Goal: Information Seeking & Learning: Learn about a topic

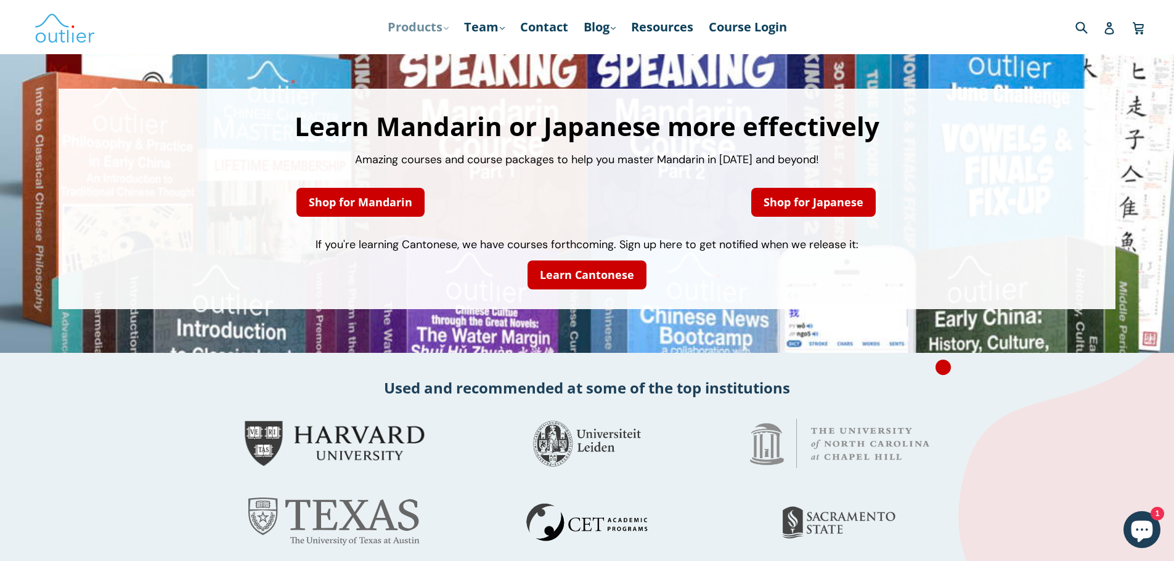
click at [413, 29] on link "Products .cls-1{fill:#231f20} expand" at bounding box center [417, 27] width 73 height 22
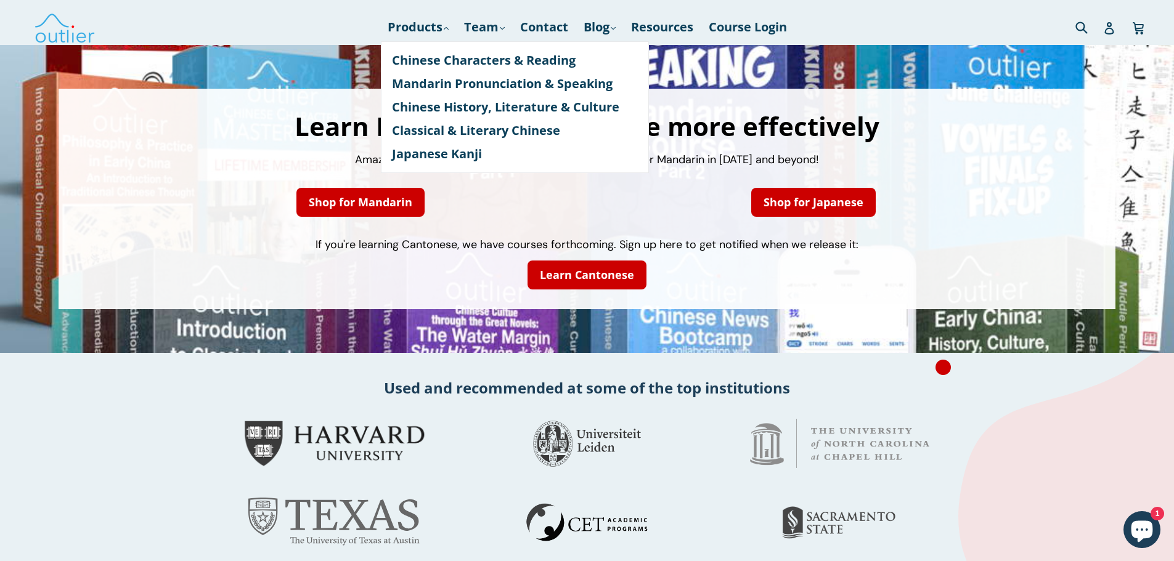
click at [489, 241] on span "If you're learning Cantonese, we have courses forthcoming. Sign up here to get …" at bounding box center [586, 244] width 543 height 15
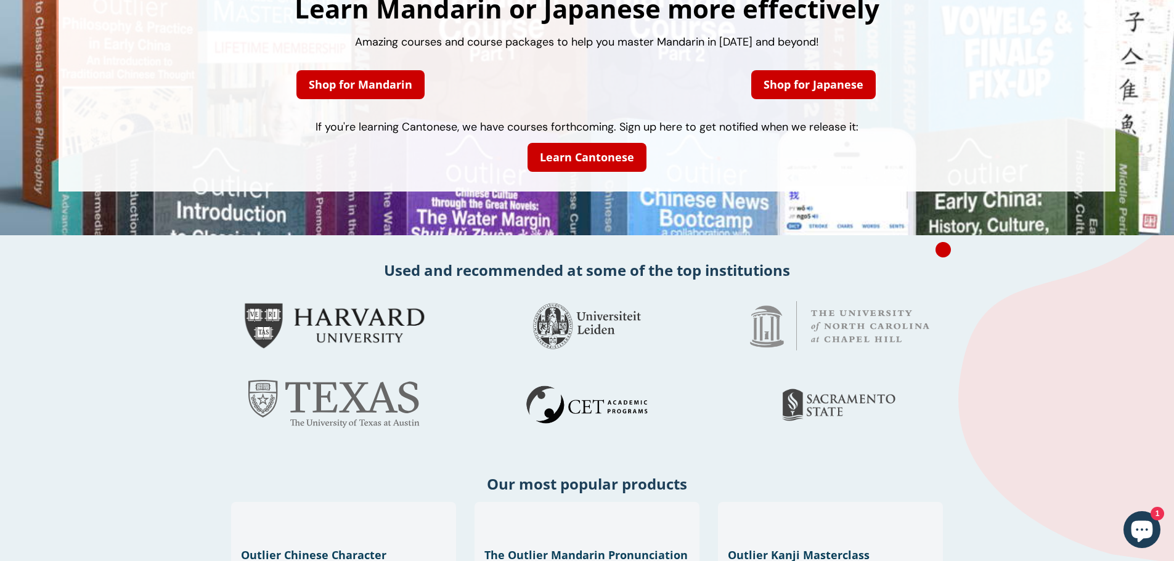
scroll to position [246, 0]
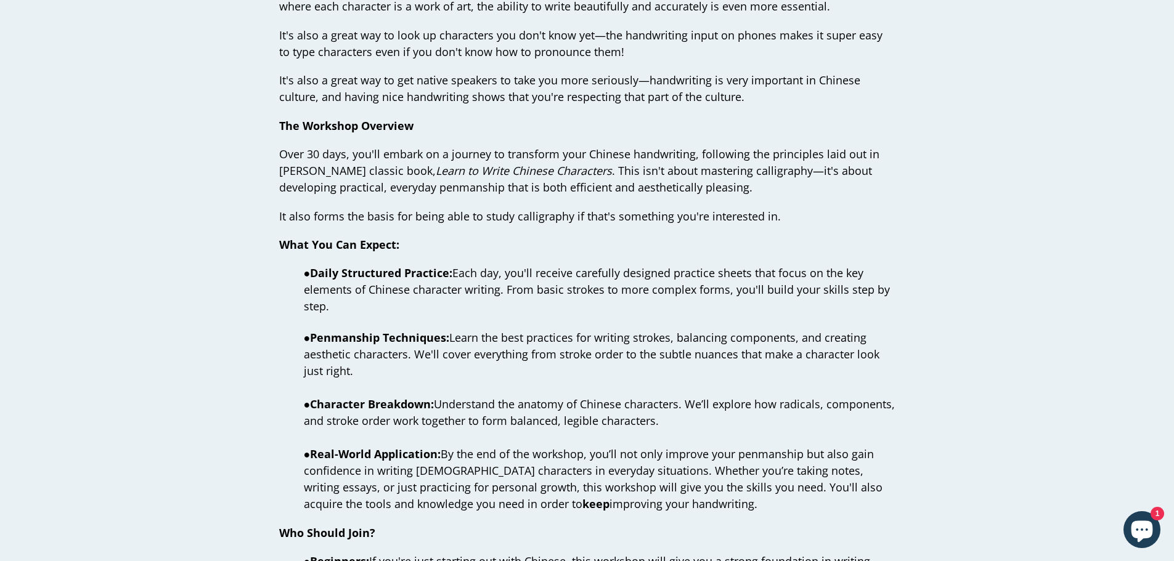
scroll to position [616, 0]
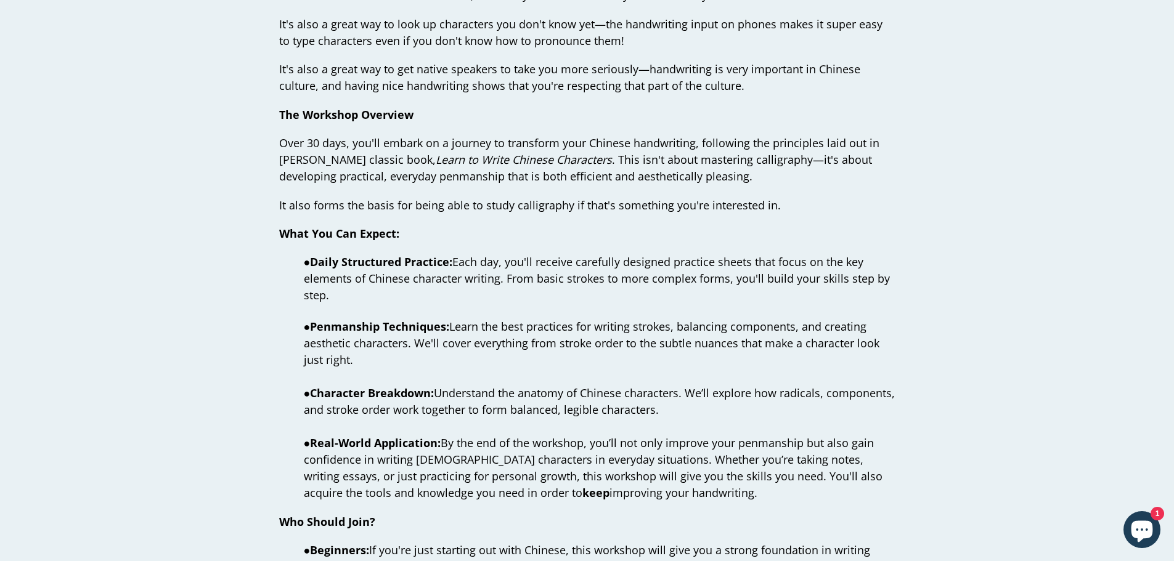
drag, startPoint x: 420, startPoint y: 342, endPoint x: 425, endPoint y: 352, distance: 11.0
click at [425, 352] on p "● Daily Structured Practice: Each day, you'll receive carefully designed practi…" at bounding box center [587, 378] width 616 height 248
drag, startPoint x: 731, startPoint y: 344, endPoint x: 736, endPoint y: 363, distance: 19.7
click at [736, 363] on p "● Daily Structured Practice: Each day, you'll receive carefully designed practi…" at bounding box center [587, 378] width 616 height 248
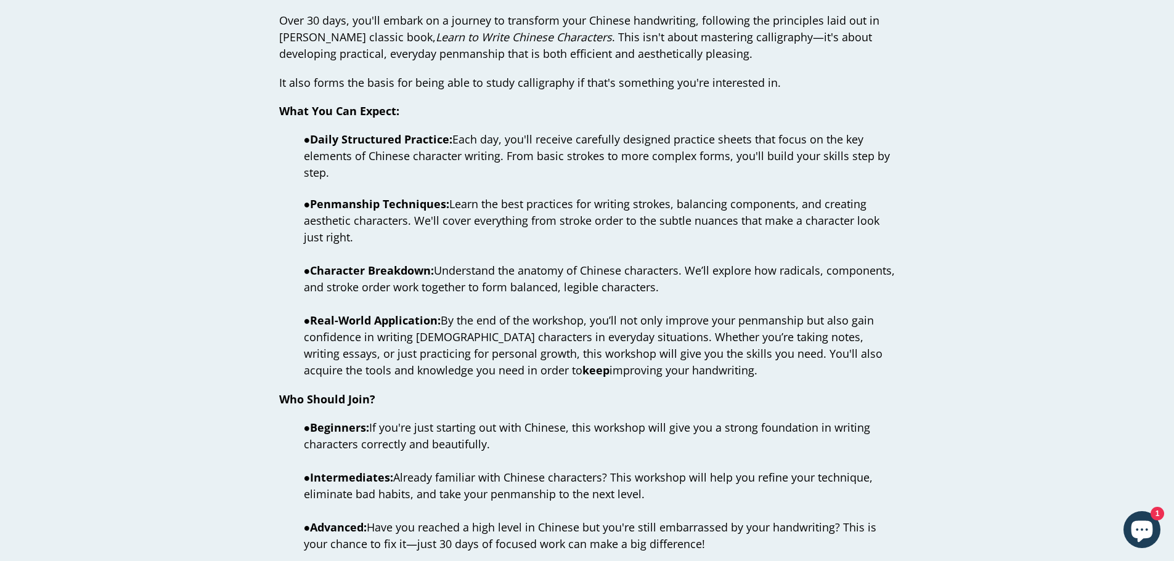
scroll to position [739, 0]
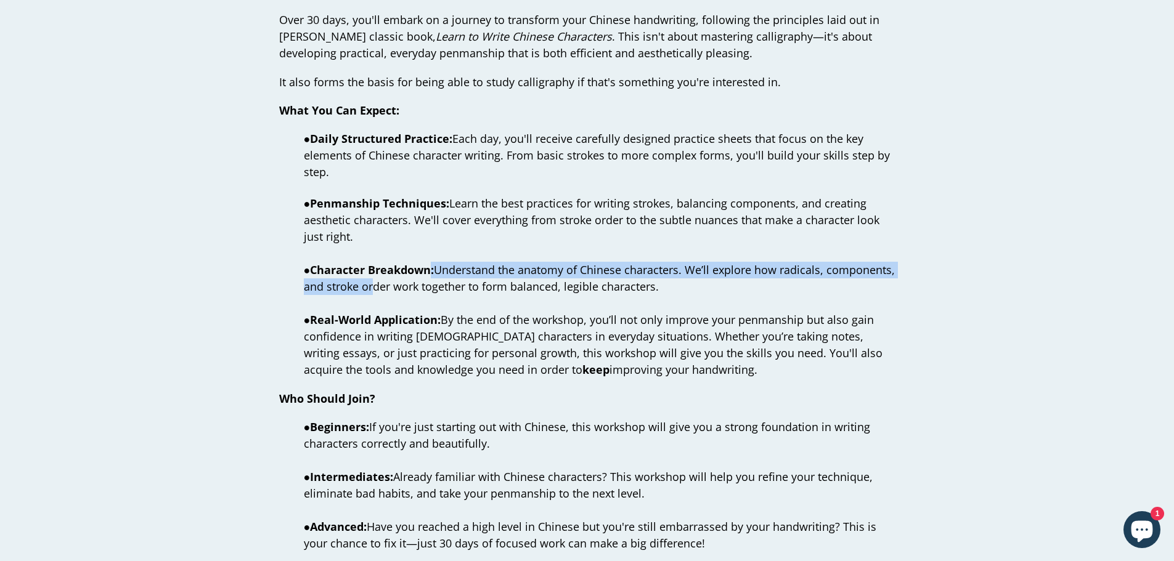
drag, startPoint x: 434, startPoint y: 265, endPoint x: 436, endPoint y: 280, distance: 15.5
click at [436, 280] on span "● Character Breakdown: Understand the anatomy of [DEMOGRAPHIC_DATA] characters.…" at bounding box center [599, 277] width 591 height 31
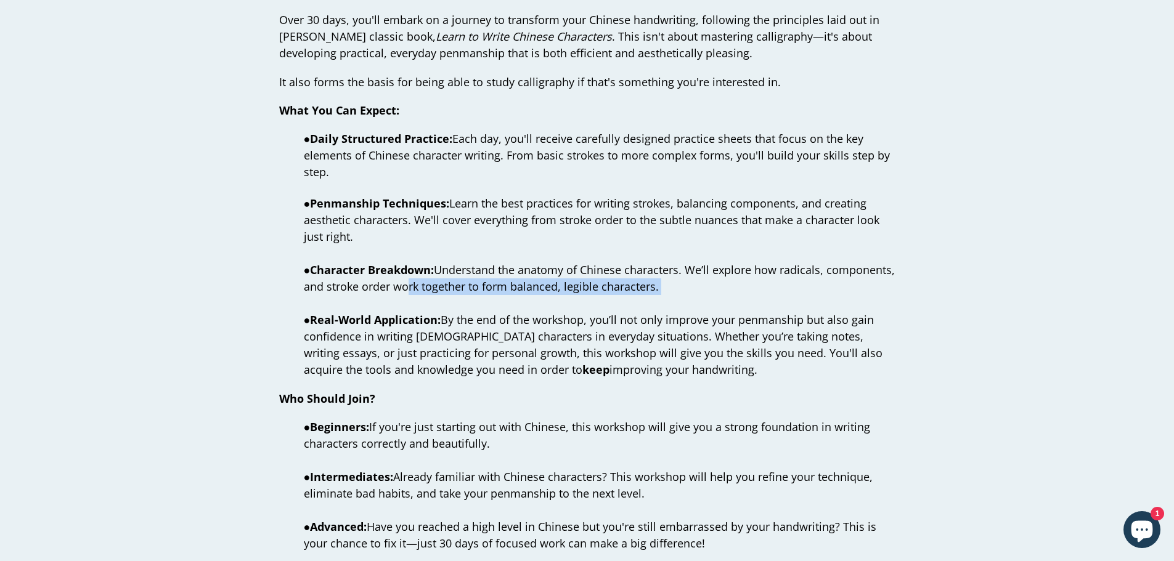
drag, startPoint x: 468, startPoint y: 286, endPoint x: 660, endPoint y: 309, distance: 192.9
click at [660, 309] on p "● Daily Structured Practice: Each day, you'll receive carefully designed practi…" at bounding box center [587, 255] width 616 height 248
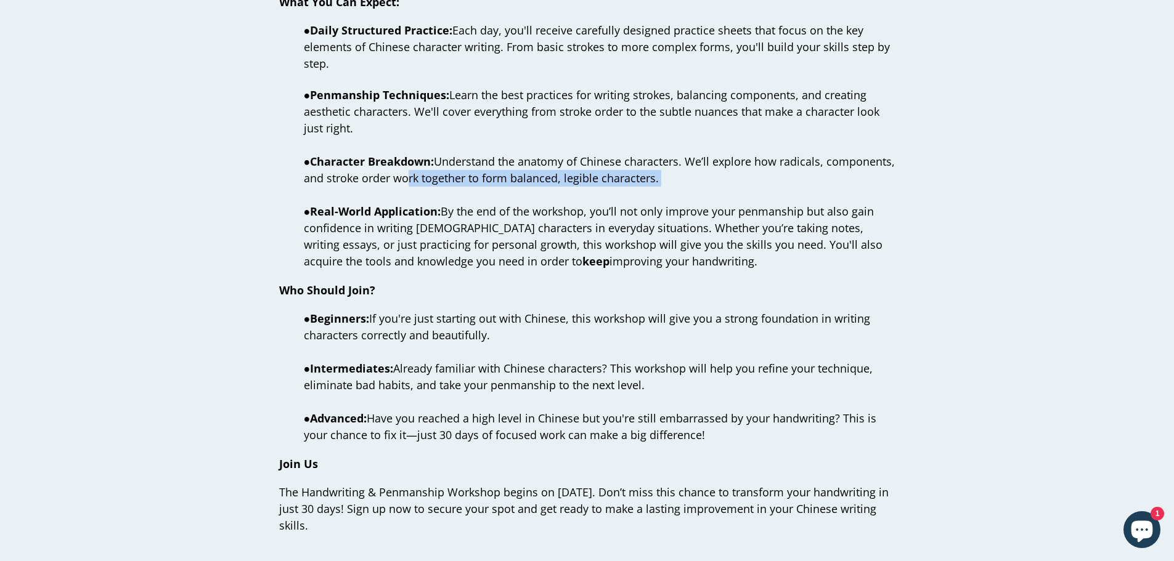
scroll to position [862, 0]
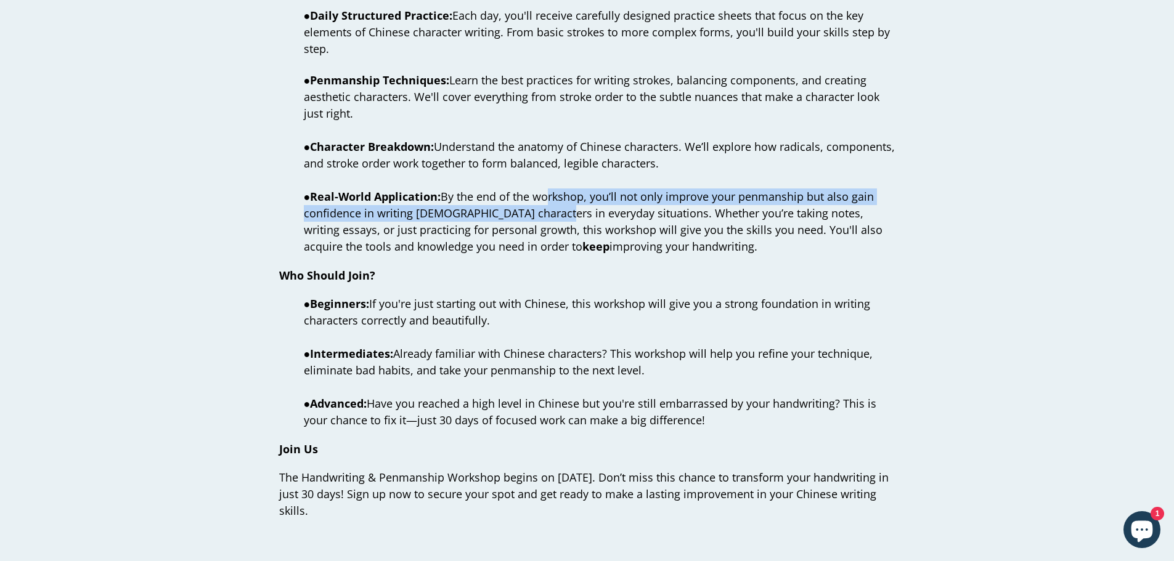
drag, startPoint x: 544, startPoint y: 192, endPoint x: 548, endPoint y: 212, distance: 20.1
click at [548, 212] on span "● Real-World Application: By the end of the workshop, you’ll not only improve y…" at bounding box center [593, 221] width 578 height 65
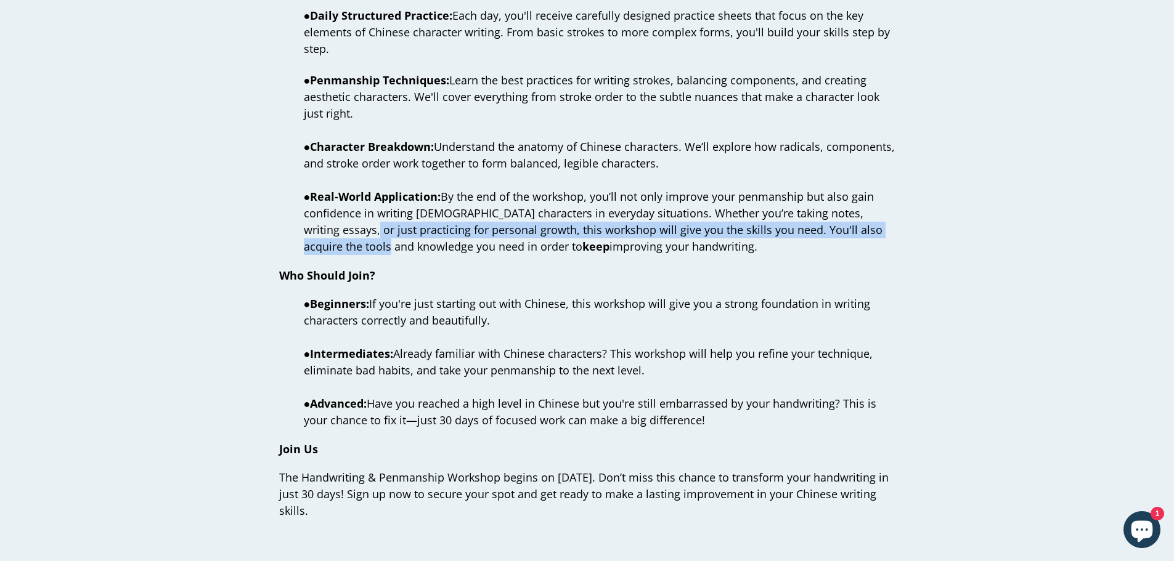
drag, startPoint x: 329, startPoint y: 233, endPoint x: 336, endPoint y: 245, distance: 13.8
click at [336, 245] on span "● Real-World Application: By the end of the workshop, you’ll not only improve y…" at bounding box center [593, 221] width 578 height 65
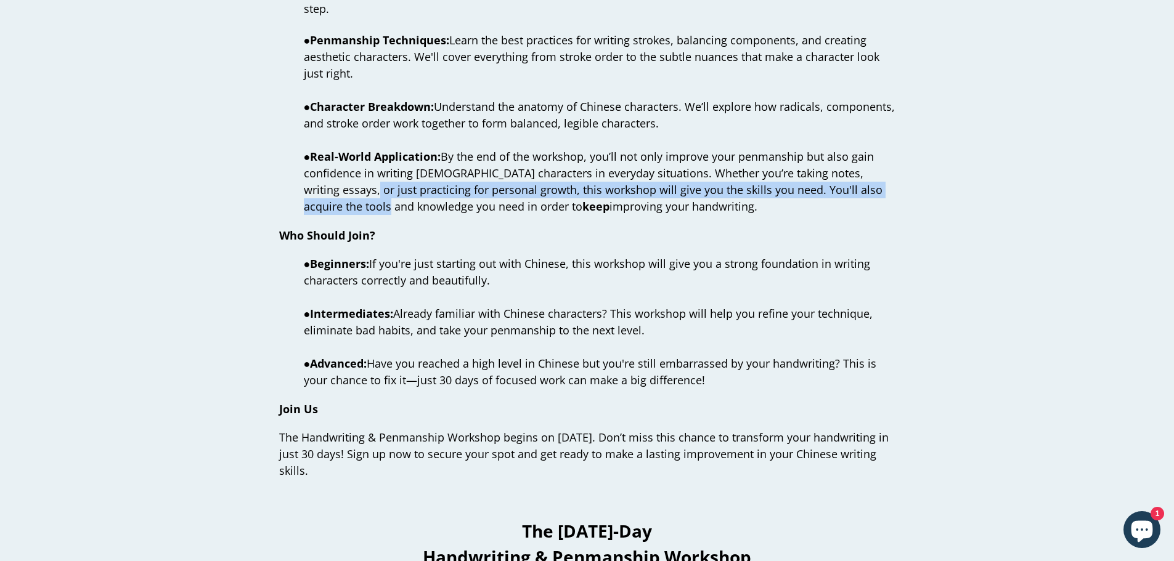
scroll to position [924, 0]
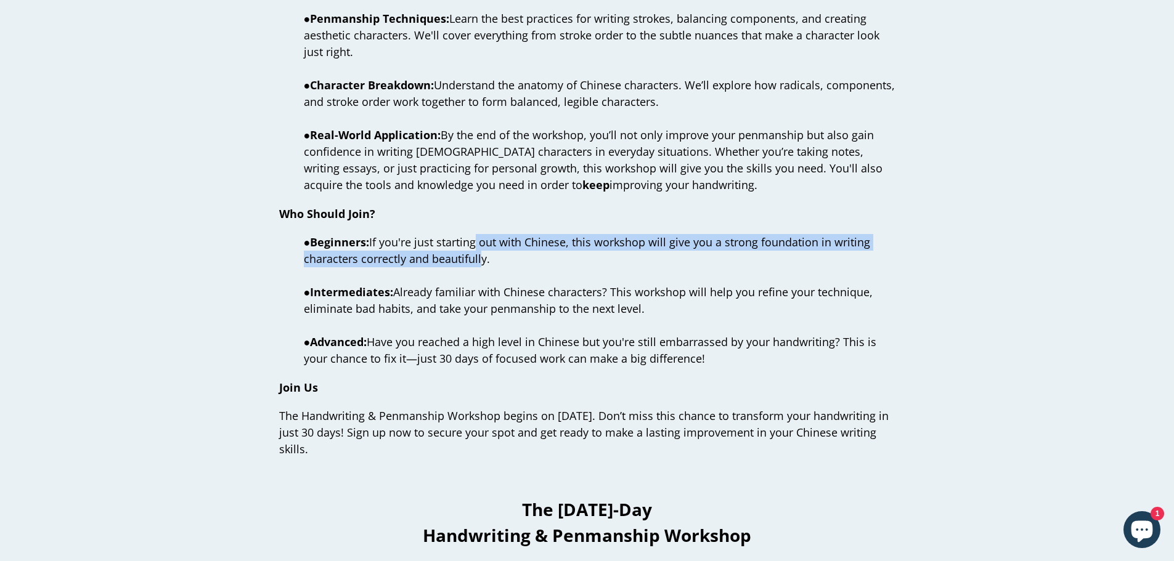
drag, startPoint x: 476, startPoint y: 242, endPoint x: 477, endPoint y: 258, distance: 16.1
click at [477, 258] on span "● Beginners: If you're just starting out with Chinese, this workshop will give …" at bounding box center [587, 250] width 567 height 31
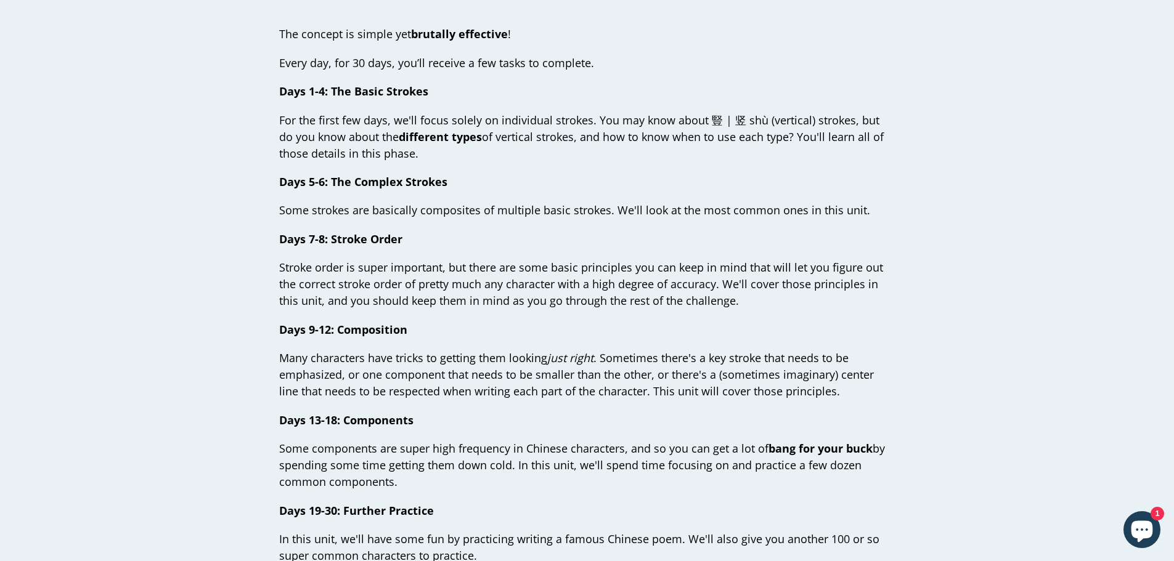
scroll to position [2403, 0]
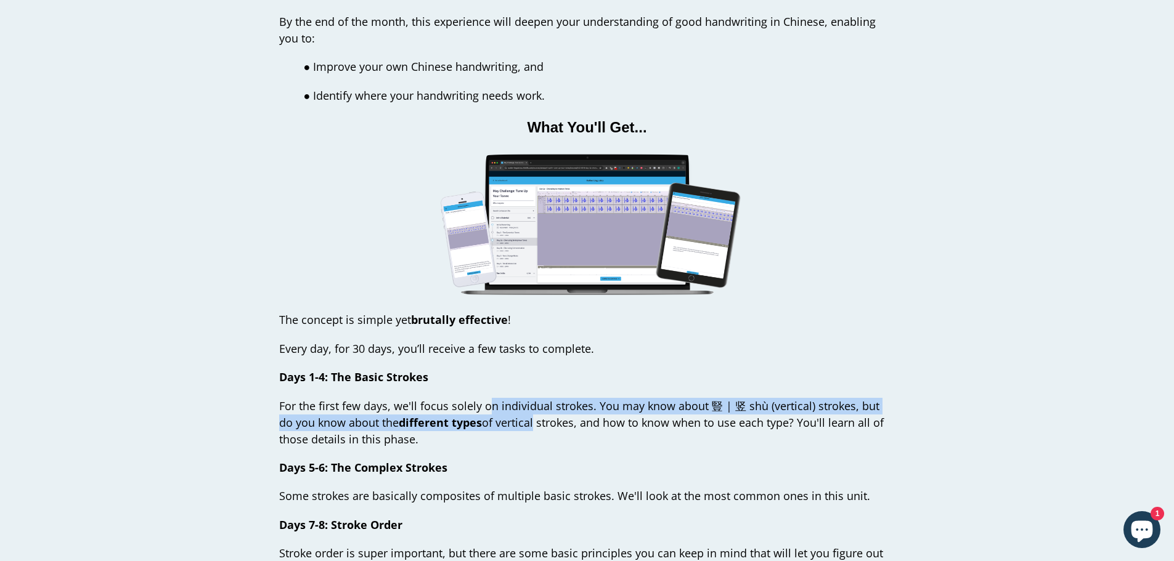
drag, startPoint x: 490, startPoint y: 404, endPoint x: 515, endPoint y: 419, distance: 29.1
click at [515, 419] on span "For the first few days, we'll focus solely on individual strokes. You may know …" at bounding box center [581, 423] width 604 height 48
